Goal: Information Seeking & Learning: Find contact information

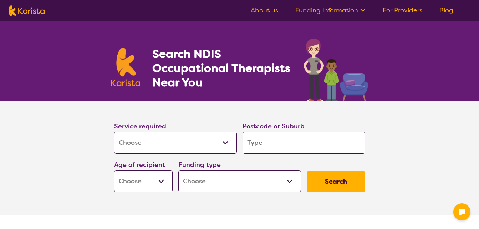
select select "[MEDICAL_DATA]"
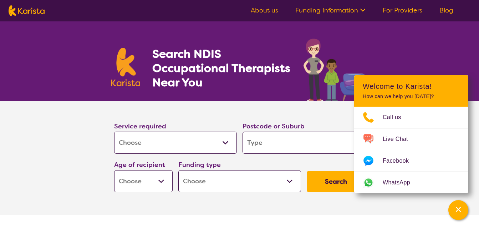
click at [249, 141] on input "search" at bounding box center [303, 143] width 123 height 22
type input "2"
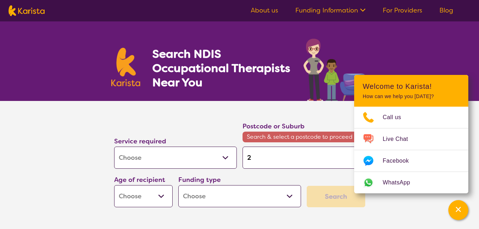
type input "27"
type input "276"
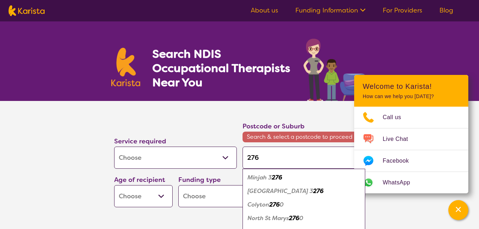
type input "2760"
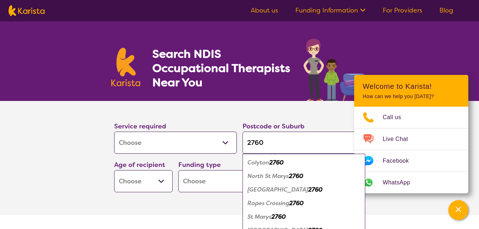
type input "2760"
click at [261, 163] on em "Colyton" at bounding box center [258, 162] width 22 height 7
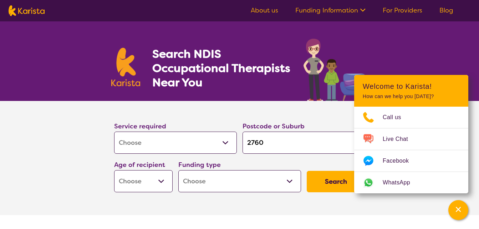
click at [161, 180] on select "Early Childhood - 0 to 9 Child - 10 to 11 Adolescent - 12 to 17 Adult - 18 to 6…" at bounding box center [143, 181] width 58 height 22
select select "AG"
click at [114, 170] on select "Early Childhood - 0 to 9 Child - 10 to 11 Adolescent - 12 to 17 Adult - 18 to 6…" at bounding box center [143, 181] width 58 height 22
select select "AG"
click at [289, 179] on select "Home Care Package (HCP) National Disability Insurance Scheme (NDIS) I don't know" at bounding box center [239, 181] width 123 height 22
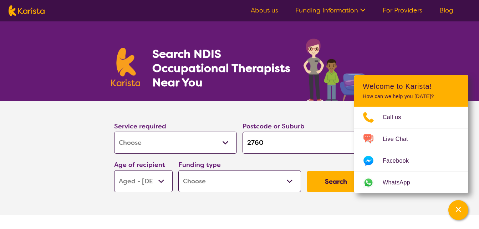
click at [290, 181] on select "Home Care Package (HCP) National Disability Insurance Scheme (NDIS) I don't know" at bounding box center [239, 181] width 123 height 22
click at [292, 180] on select "Home Care Package (HCP) National Disability Insurance Scheme (NDIS) I don't know" at bounding box center [239, 181] width 123 height 22
click at [196, 180] on select "Home Care Package (HCP) National Disability Insurance Scheme (NDIS) I don't know" at bounding box center [239, 181] width 123 height 22
select select "i-don-t-know"
click at [178, 170] on select "Home Care Package (HCP) National Disability Insurance Scheme (NDIS) I don't know" at bounding box center [239, 181] width 123 height 22
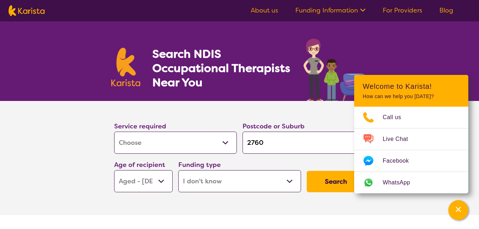
select select "i-don-t-know"
click at [333, 184] on button "Search" at bounding box center [336, 181] width 58 height 21
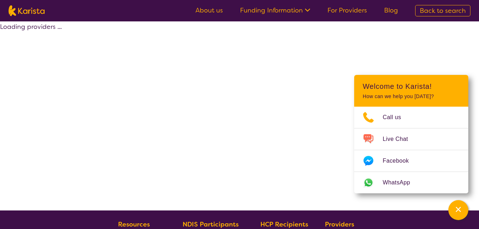
select select "[MEDICAL_DATA]"
select select "AG"
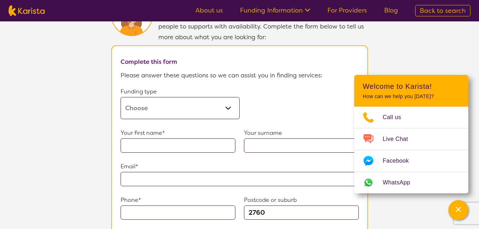
scroll to position [392, 0]
click at [228, 102] on select "Home Care Package (HCP) Home Care Package - Level 1 Home Care Package - Level 2…" at bounding box center [180, 108] width 119 height 22
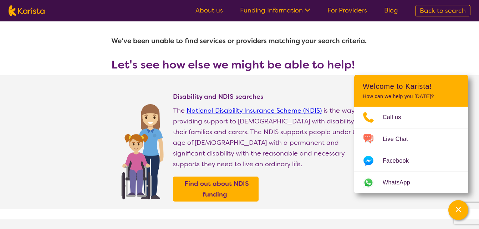
scroll to position [0, 0]
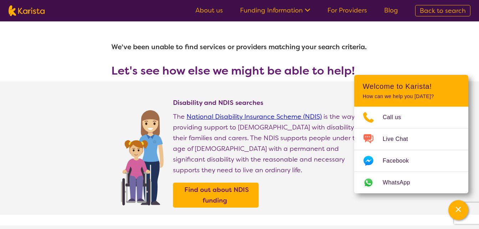
select select "[MEDICAL_DATA]"
select select "AG"
select select "i-don-t-know"
select select "[MEDICAL_DATA]"
select select "AG"
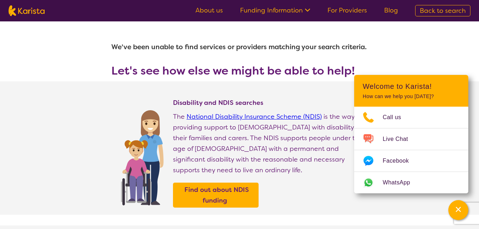
select select "i-don-t-know"
